Goal: Transaction & Acquisition: Purchase product/service

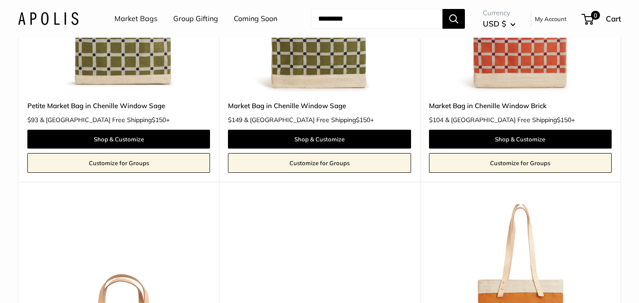
scroll to position [1217, 0]
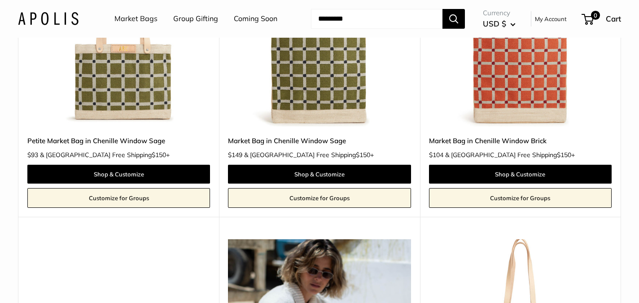
click at [255, 18] on link "Coming Soon" at bounding box center [256, 18] width 44 height 13
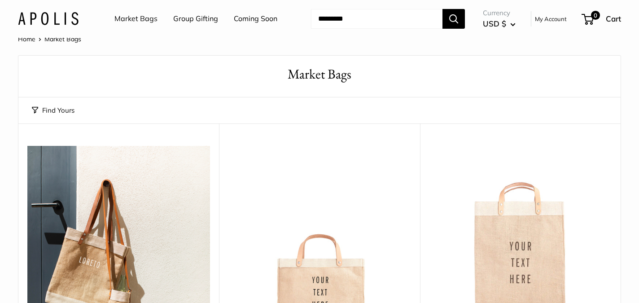
scroll to position [2, 0]
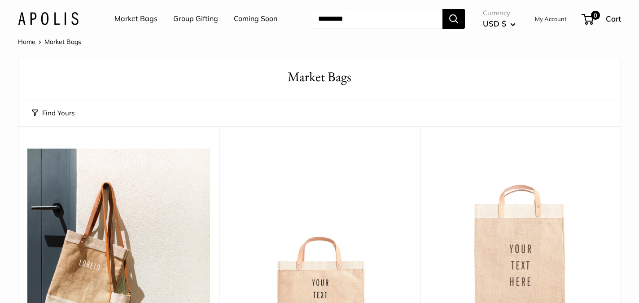
click at [203, 22] on link "Group Gifting" at bounding box center [195, 18] width 45 height 13
click at [144, 21] on link "Market Bags" at bounding box center [135, 18] width 43 height 13
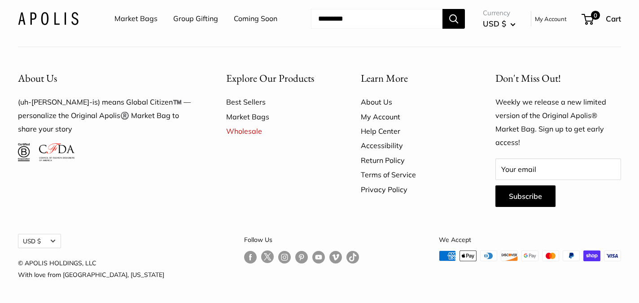
scroll to position [2575, 0]
click at [250, 138] on link "Wholesale" at bounding box center [277, 131] width 103 height 14
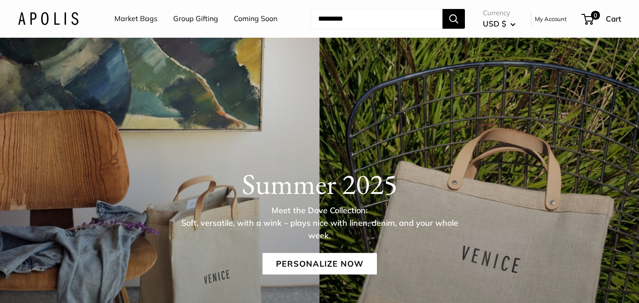
scroll to position [0, 0]
click at [139, 20] on link "Market Bags" at bounding box center [135, 18] width 43 height 13
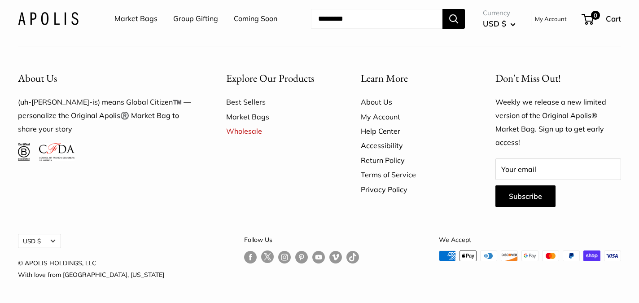
scroll to position [2584, 0]
click at [252, 119] on link "Market Bags" at bounding box center [277, 116] width 103 height 14
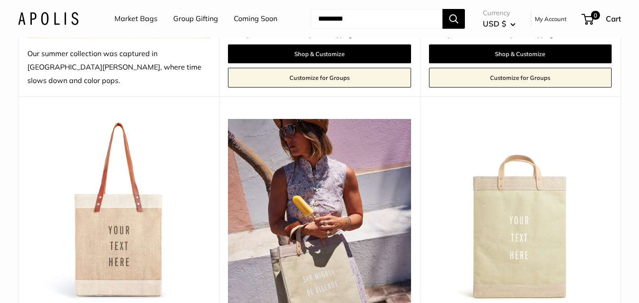
scroll to position [396, 0]
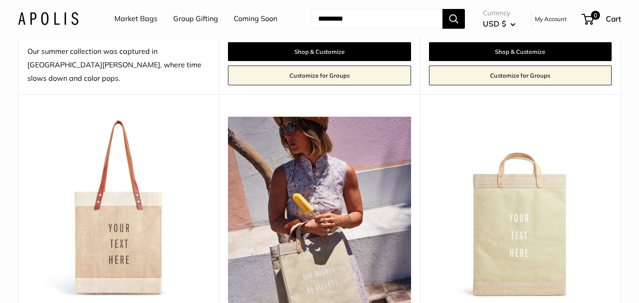
click at [0, 0] on img at bounding box center [0, 0] width 0 height 0
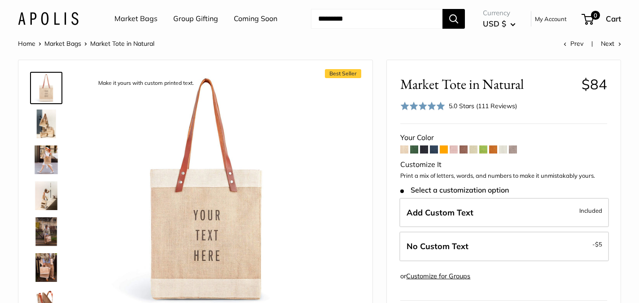
scroll to position [0, 0]
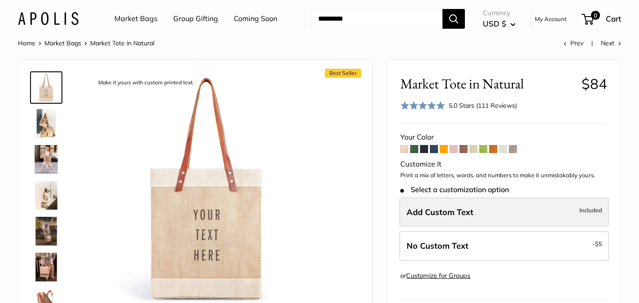
click at [453, 202] on label "Add Custom Text Included" at bounding box center [504, 212] width 210 height 30
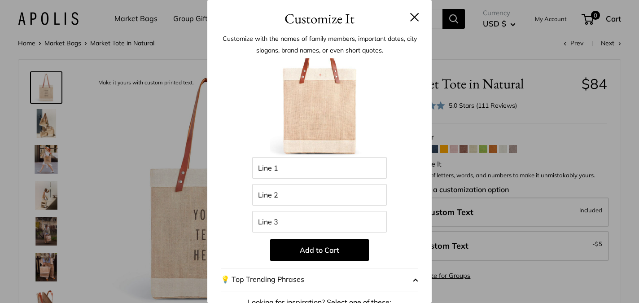
click at [417, 17] on button at bounding box center [414, 17] width 9 height 9
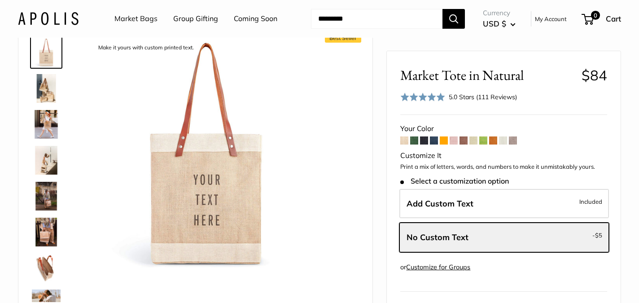
scroll to position [25, 0]
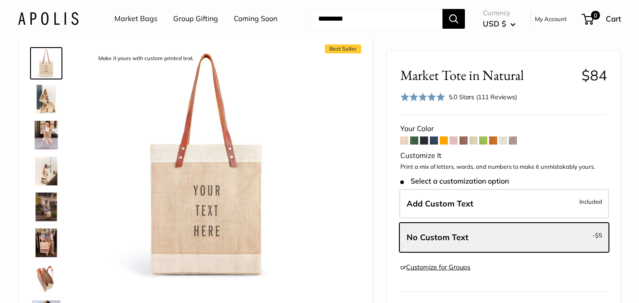
click at [47, 170] on img at bounding box center [46, 171] width 29 height 29
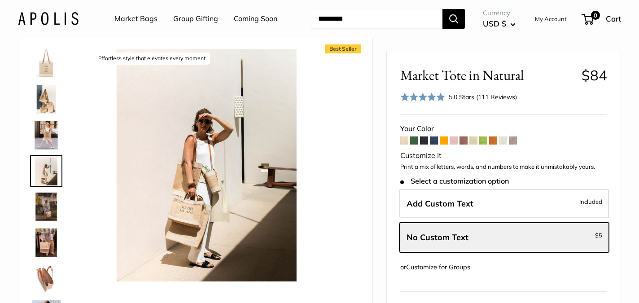
click at [48, 134] on img at bounding box center [46, 135] width 29 height 29
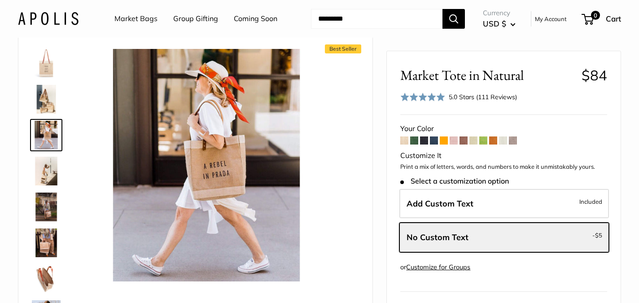
click at [48, 105] on img at bounding box center [46, 99] width 29 height 29
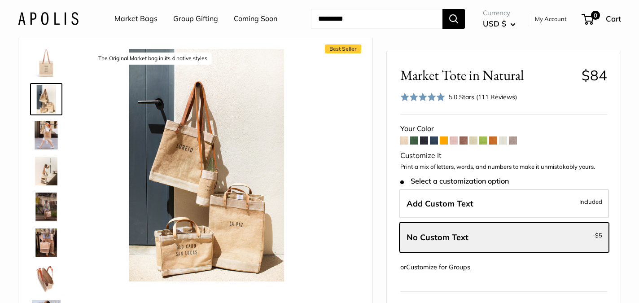
click at [46, 198] on img at bounding box center [46, 206] width 29 height 29
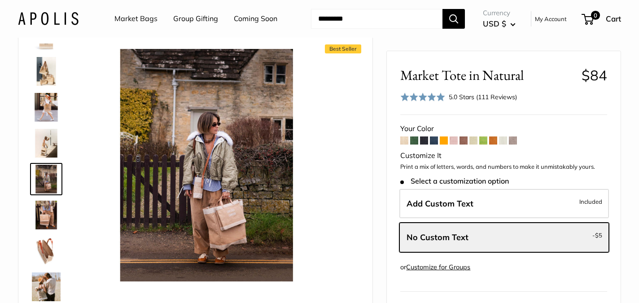
click at [48, 249] on img at bounding box center [46, 250] width 29 height 29
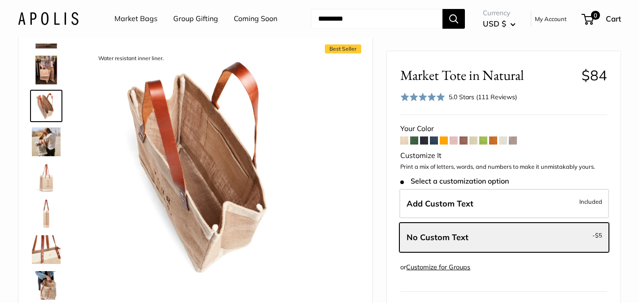
click at [48, 249] on img at bounding box center [46, 249] width 29 height 29
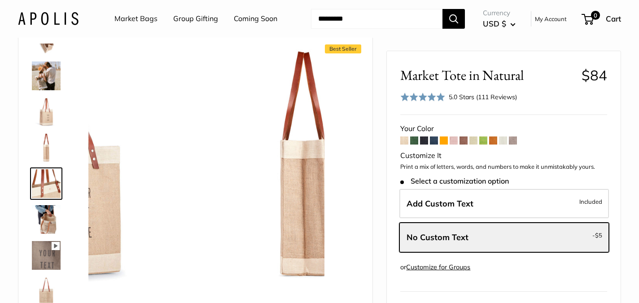
scroll to position [243, 0]
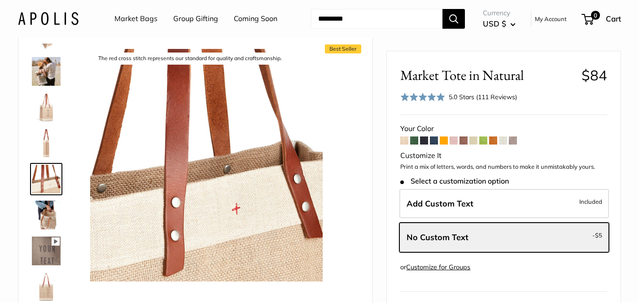
click at [48, 258] on img at bounding box center [46, 250] width 29 height 29
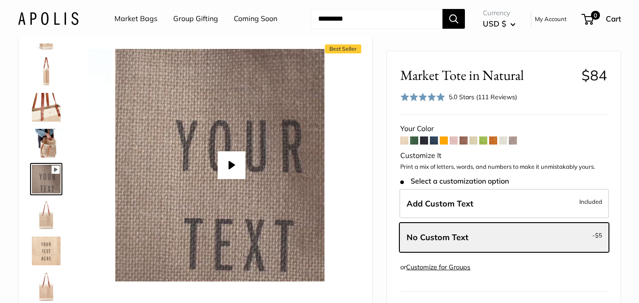
scroll to position [330, 0]
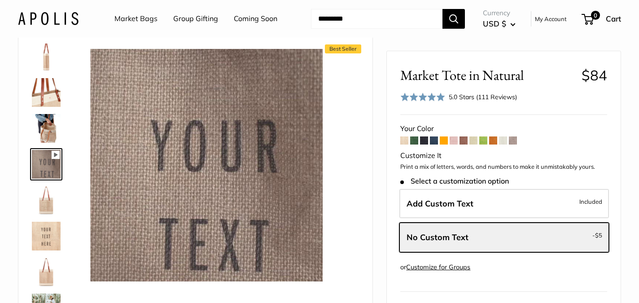
click at [52, 243] on img at bounding box center [46, 236] width 29 height 29
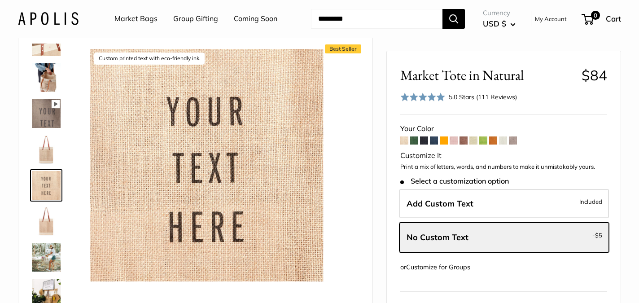
click at [52, 243] on img at bounding box center [46, 257] width 29 height 29
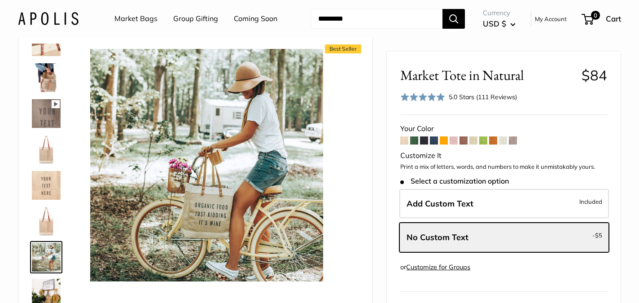
type input "*****"
click at [46, 297] on img at bounding box center [46, 293] width 29 height 29
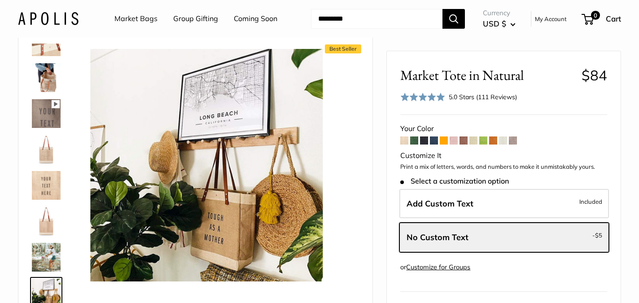
click at [56, 284] on img at bounding box center [46, 293] width 29 height 29
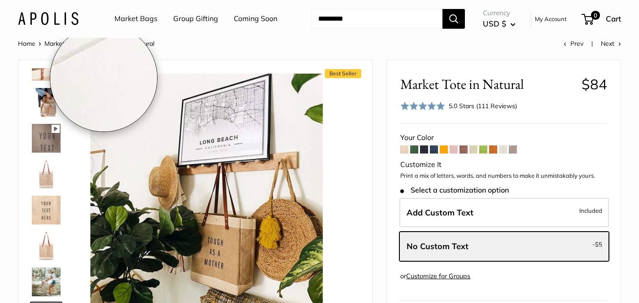
scroll to position [0, 0]
